Goal: Task Accomplishment & Management: Complete application form

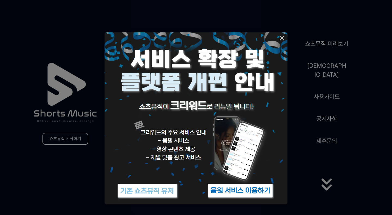
click at [280, 39] on icon at bounding box center [281, 38] width 7 height 7
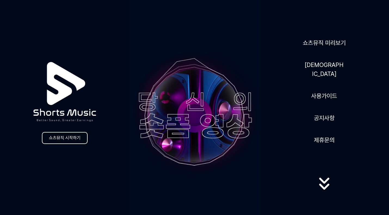
click at [68, 137] on link "쇼츠뮤직 시작하기" at bounding box center [65, 138] width 46 height 12
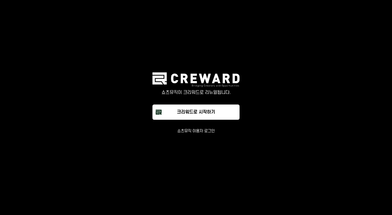
click at [197, 129] on button "쇼츠뮤직 이용자 로그인" at bounding box center [196, 130] width 38 height 5
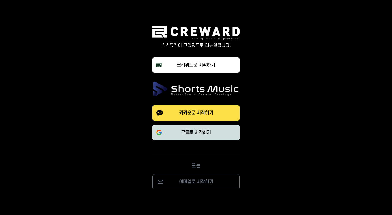
click at [198, 135] on p "구글로 시작하기" at bounding box center [196, 132] width 30 height 7
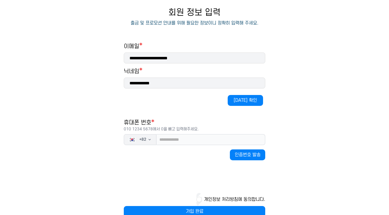
scroll to position [57, 0]
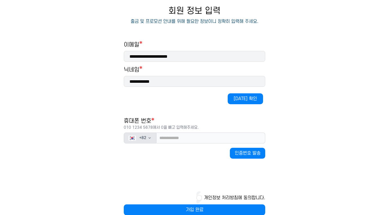
click at [145, 139] on span "+ 82" at bounding box center [142, 137] width 7 height 5
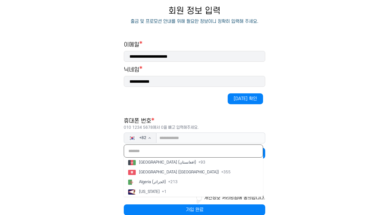
click at [148, 150] on input "text" at bounding box center [193, 150] width 139 height 13
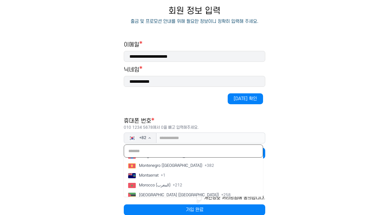
scroll to position [1408, 0]
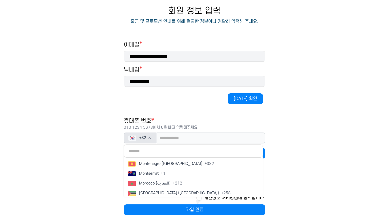
click at [142, 139] on span "+ 82" at bounding box center [142, 137] width 7 height 5
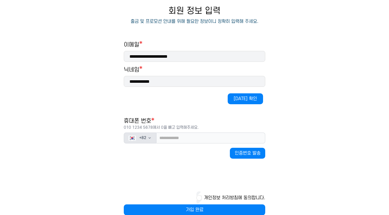
click at [142, 139] on span "+ 82" at bounding box center [142, 137] width 7 height 5
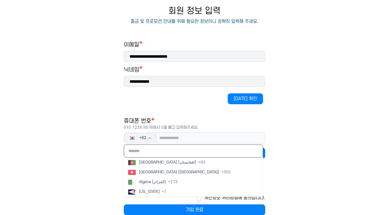
click at [148, 154] on input "text" at bounding box center [193, 150] width 139 height 13
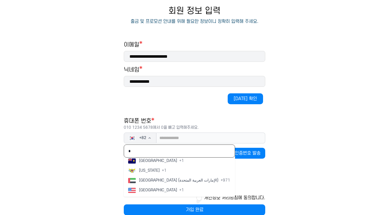
scroll to position [481, 0]
type input "*"
click at [159, 189] on span "[GEOGRAPHIC_DATA]" at bounding box center [158, 189] width 38 height 5
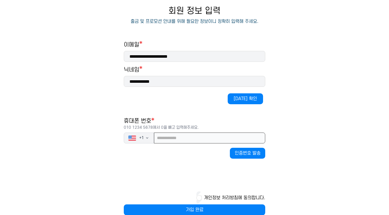
click at [173, 139] on input "tel" at bounding box center [209, 137] width 111 height 11
type input "**********"
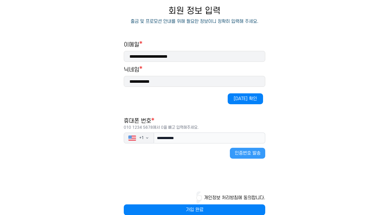
click at [251, 155] on button "인증번호 발송" at bounding box center [247, 153] width 35 height 11
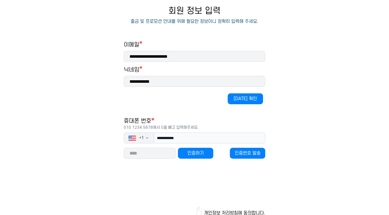
click at [151, 151] on input "number" at bounding box center [150, 153] width 52 height 11
type input "*****"
click at [189, 155] on button "인증하기" at bounding box center [195, 153] width 35 height 11
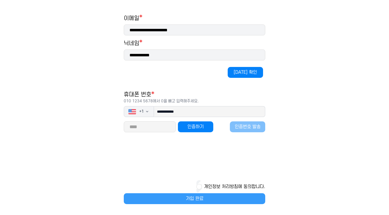
click at [201, 198] on button "가입 완료" at bounding box center [194, 198] width 141 height 11
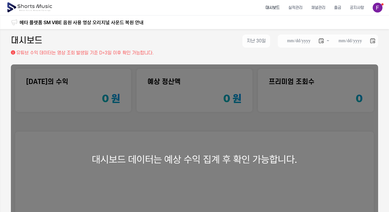
click at [235, 156] on div "대시보드 데이터는 예상 수익 집계 후 확인 가능합니다." at bounding box center [194, 159] width 367 height 190
click at [215, 95] on div "대시보드 데이터는 예상 수익 집계 후 확인 가능합니다." at bounding box center [194, 159] width 367 height 190
click at [276, 9] on li "대시보드" at bounding box center [272, 8] width 23 height 14
click at [378, 11] on img at bounding box center [377, 8] width 10 height 10
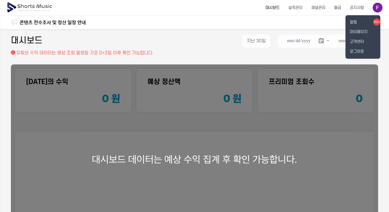
click at [320, 9] on button at bounding box center [194, 106] width 389 height 212
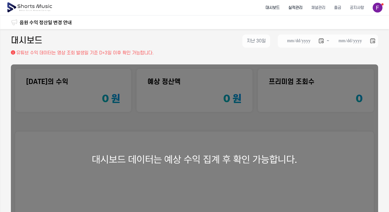
click at [300, 7] on li "실적관리" at bounding box center [295, 8] width 23 height 14
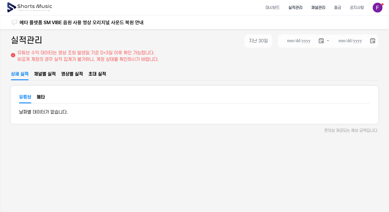
click at [314, 10] on li "채널관리" at bounding box center [318, 8] width 23 height 14
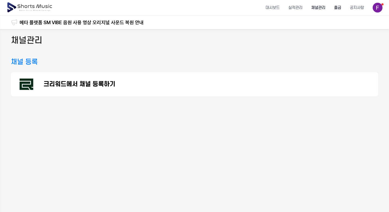
click at [342, 8] on li "출금" at bounding box center [338, 8] width 16 height 14
click at [363, 6] on li "공지사항" at bounding box center [356, 8] width 23 height 14
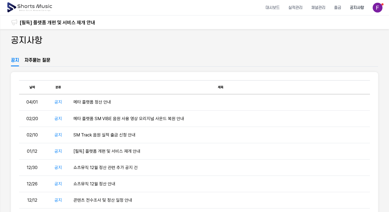
click at [379, 9] on img at bounding box center [377, 8] width 10 height 10
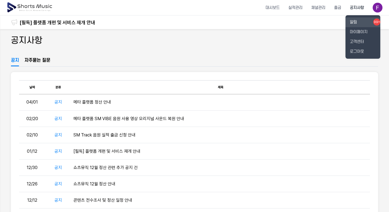
click at [359, 27] on link "알림 99+" at bounding box center [362, 22] width 35 height 10
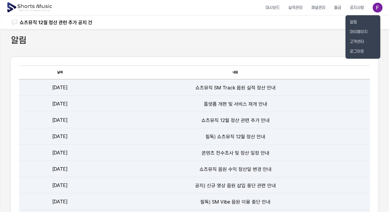
click at [272, 8] on button at bounding box center [194, 106] width 389 height 212
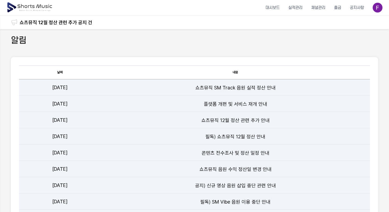
click at [23, 9] on img at bounding box center [30, 7] width 47 height 15
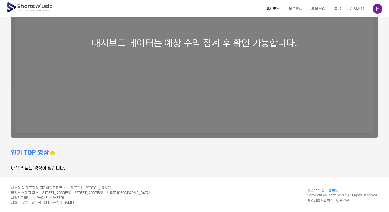
scroll to position [120, 0]
